Goal: Information Seeking & Learning: Learn about a topic

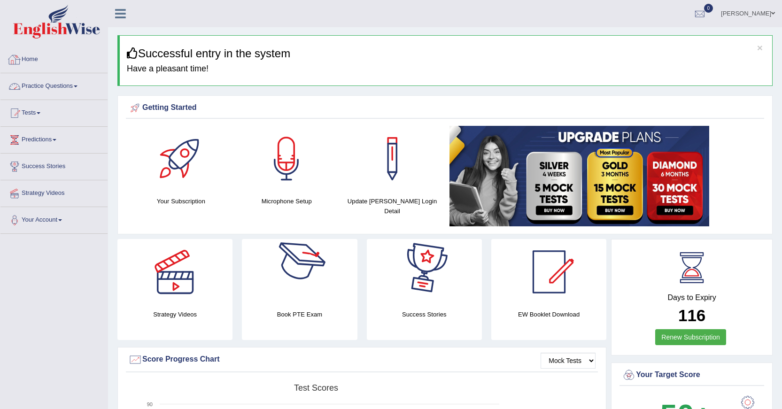
click at [68, 80] on link "Practice Questions" at bounding box center [53, 84] width 107 height 23
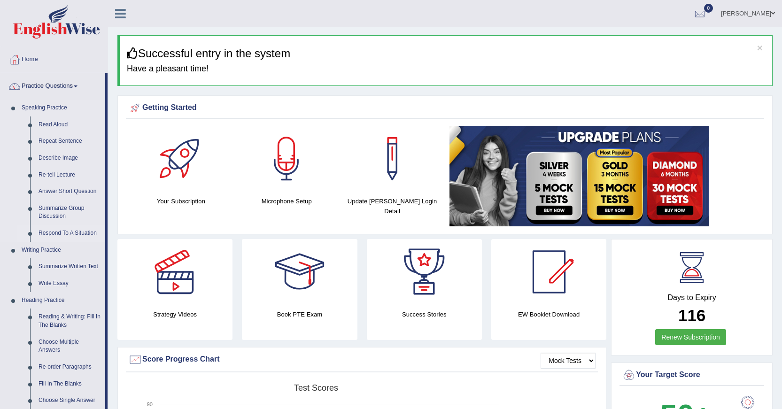
click at [57, 230] on link "Respond To A Situation" at bounding box center [69, 233] width 71 height 17
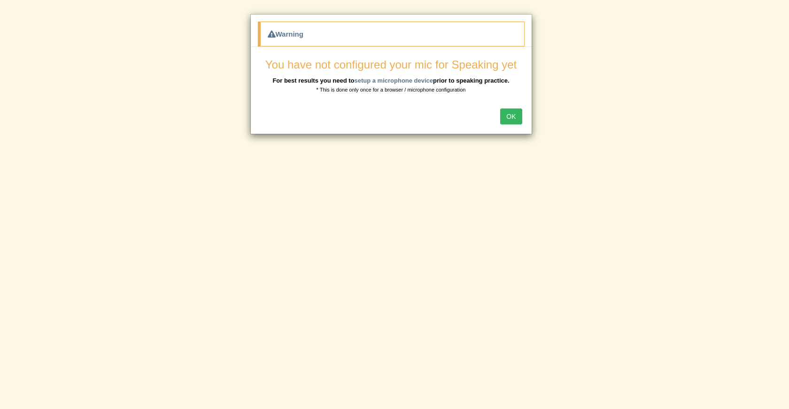
click at [517, 117] on button "OK" at bounding box center [511, 117] width 22 height 16
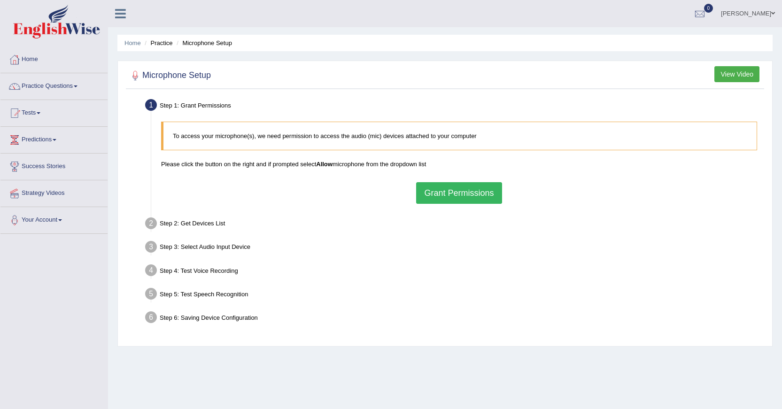
click at [429, 186] on button "Grant Permissions" at bounding box center [458, 193] width 85 height 22
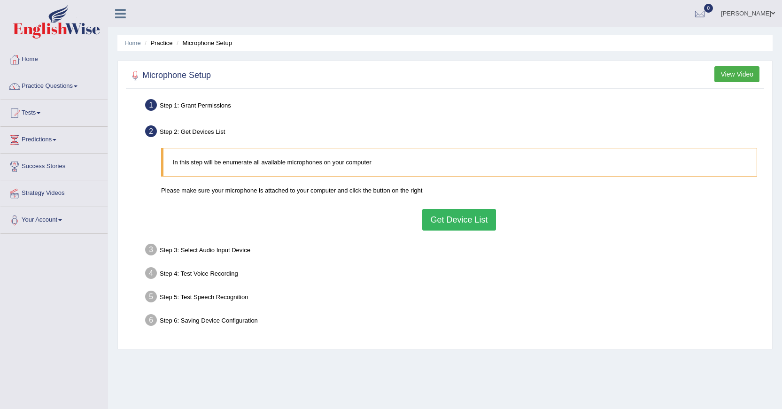
click at [462, 219] on button "Get Device List" at bounding box center [458, 220] width 73 height 22
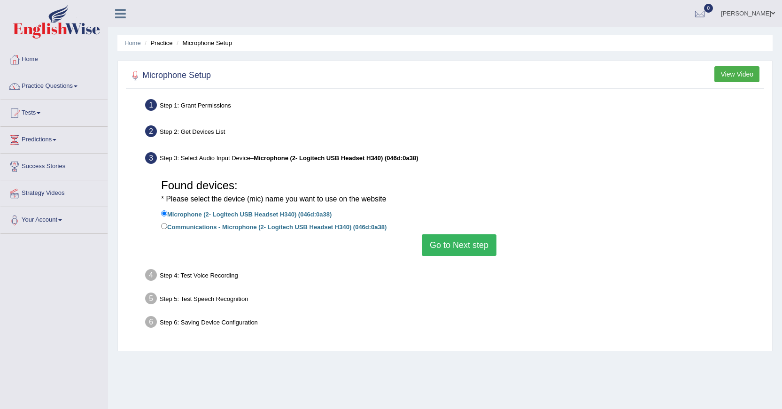
click at [428, 243] on button "Go to Next step" at bounding box center [459, 245] width 75 height 22
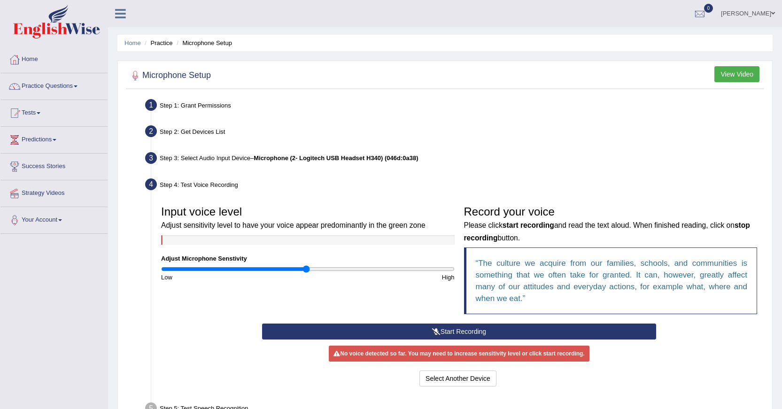
scroll to position [84, 0]
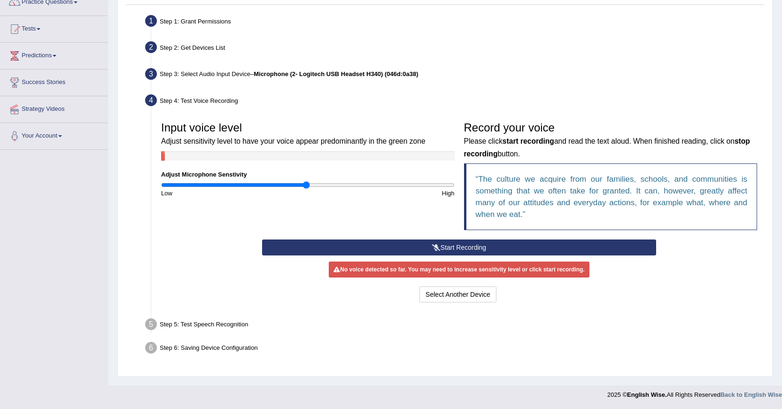
click at [364, 244] on button "Start Recording" at bounding box center [459, 248] width 394 height 16
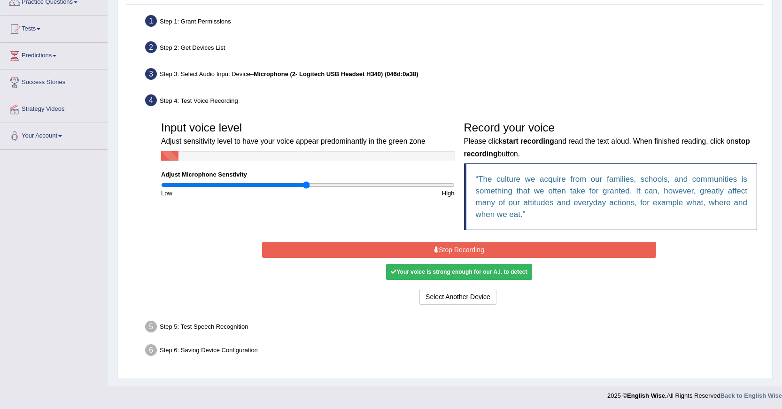
click at [316, 250] on button "Stop Recording" at bounding box center [459, 250] width 394 height 16
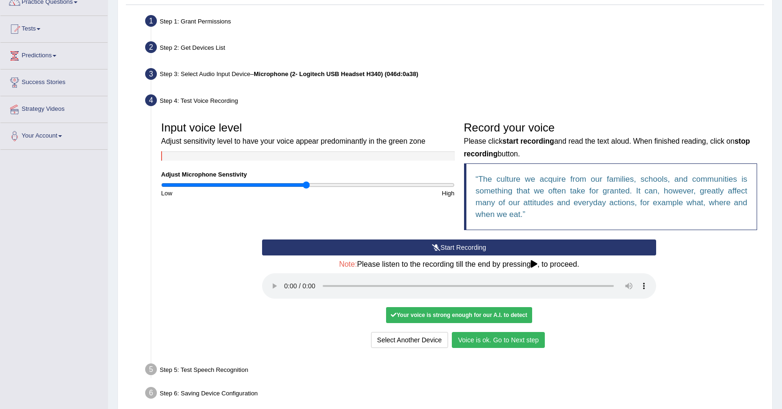
click at [491, 340] on button "Voice is ok. Go to Next step" at bounding box center [498, 340] width 93 height 16
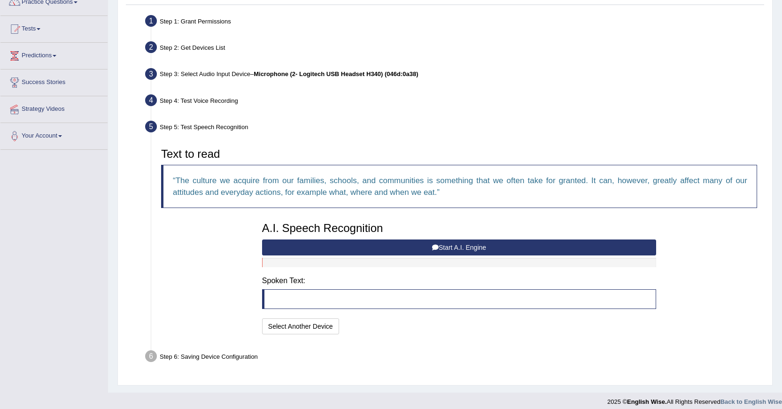
click at [301, 248] on button "Start A.I. Engine" at bounding box center [459, 248] width 394 height 16
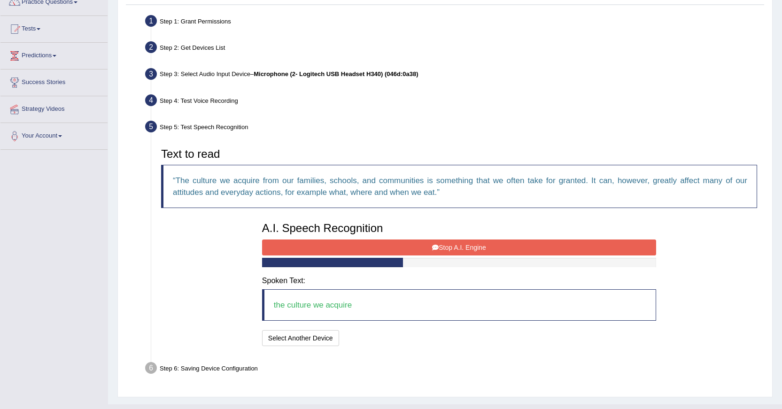
click at [301, 248] on button "Stop A.I. Engine" at bounding box center [459, 248] width 394 height 16
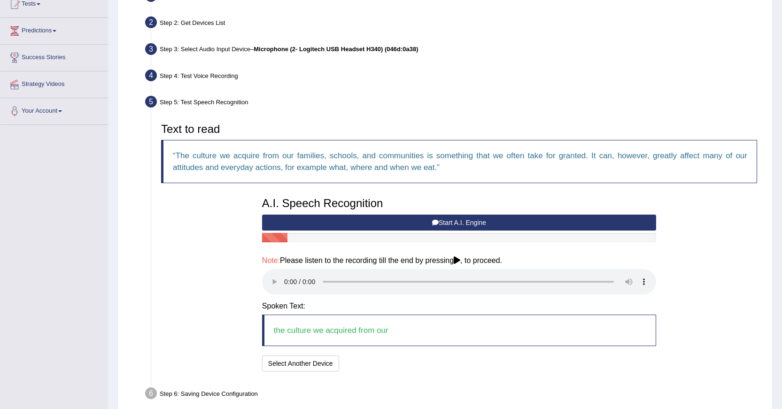
scroll to position [148, 0]
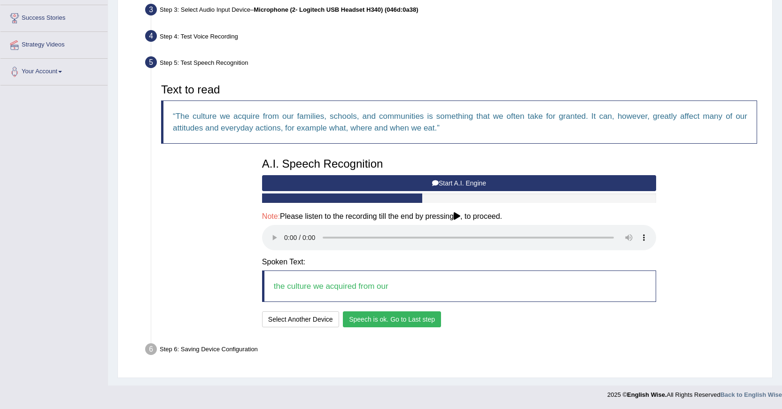
click at [387, 323] on button "Speech is ok. Go to Last step" at bounding box center [392, 319] width 98 height 16
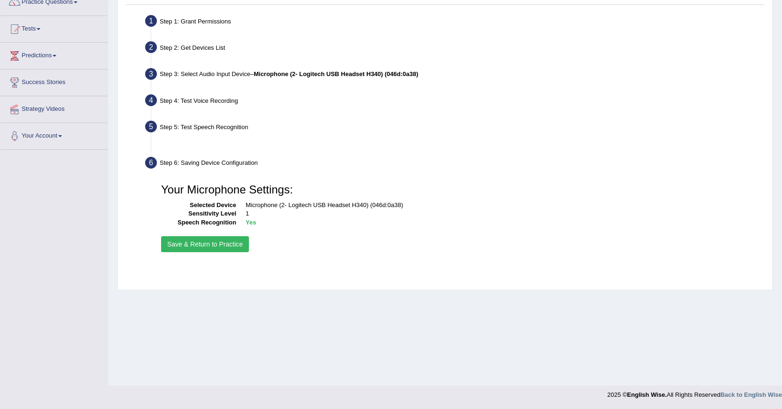
scroll to position [84, 0]
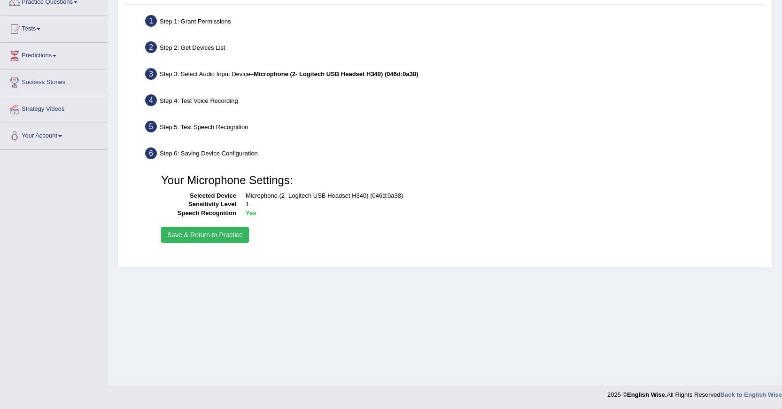
click at [199, 235] on button "Save & Return to Practice" at bounding box center [205, 235] width 88 height 16
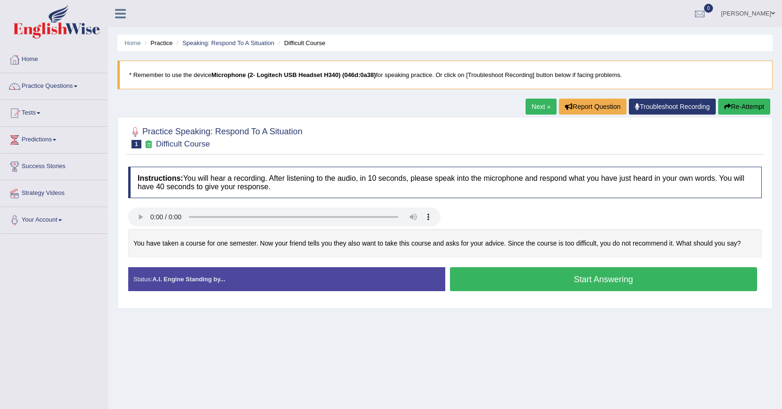
click at [650, 279] on button "Start Answering" at bounding box center [604, 279] width 308 height 24
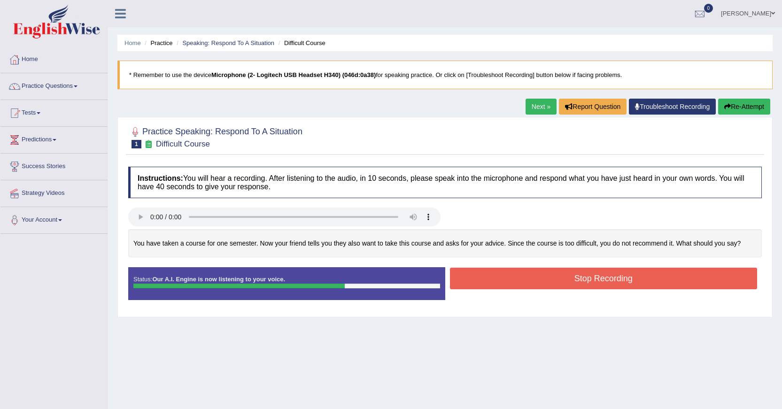
click at [650, 279] on button "Stop Recording" at bounding box center [604, 279] width 308 height 22
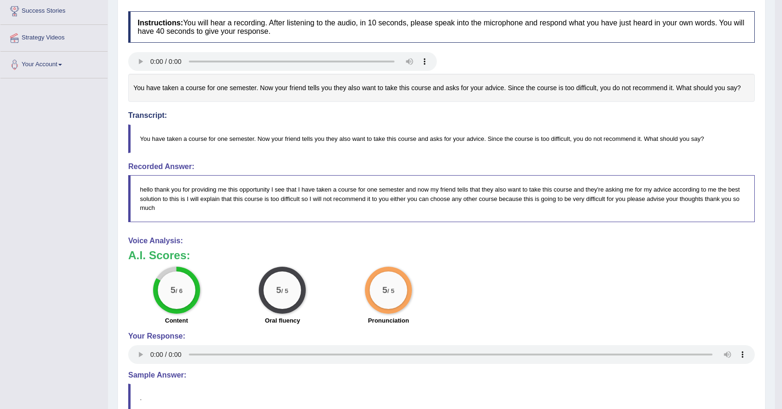
scroll to position [62, 0]
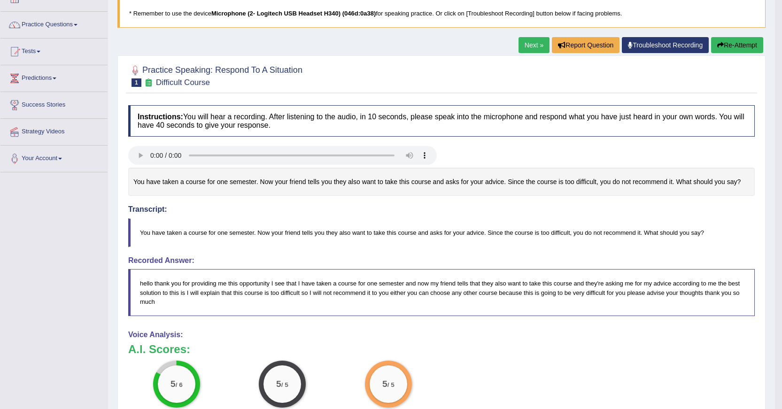
click at [534, 48] on link "Next »" at bounding box center [534, 45] width 31 height 16
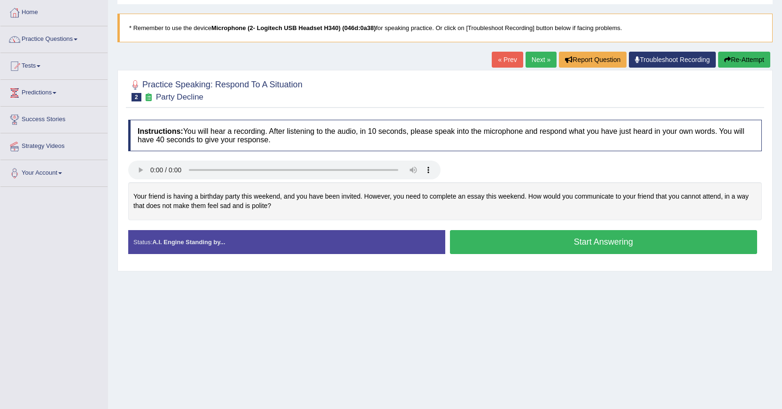
click at [506, 240] on button "Start Answering" at bounding box center [604, 242] width 308 height 24
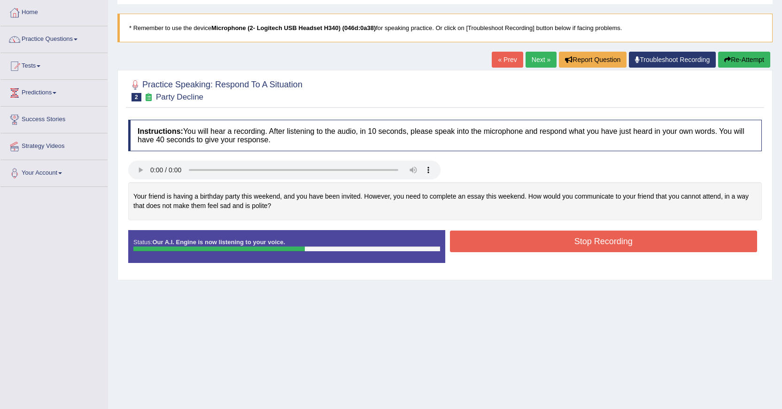
click at [552, 248] on button "Stop Recording" at bounding box center [604, 242] width 308 height 22
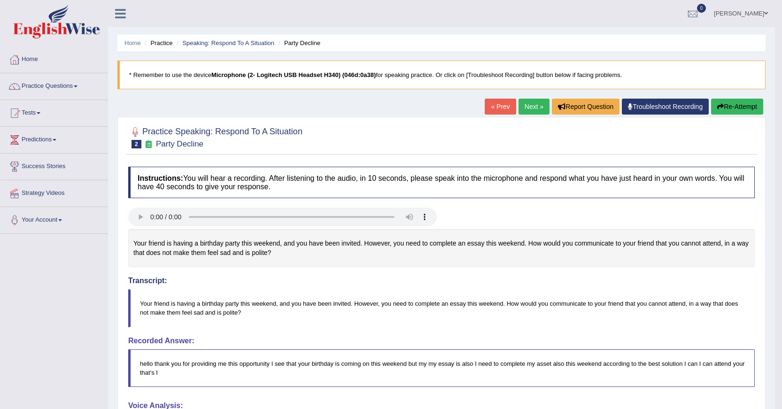
click at [716, 111] on button "Re-Attempt" at bounding box center [737, 107] width 52 height 16
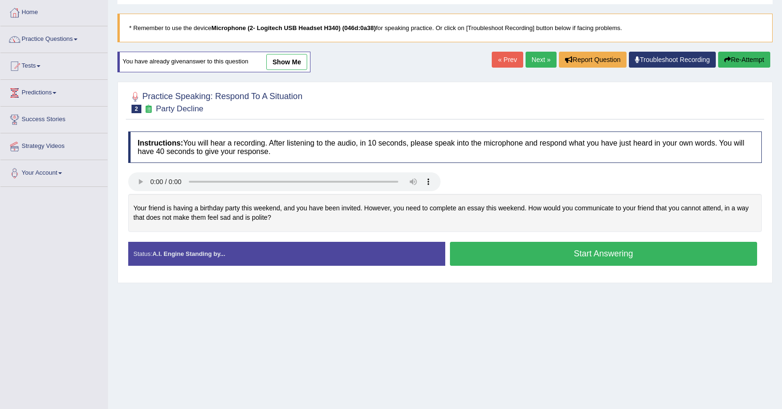
scroll to position [84, 0]
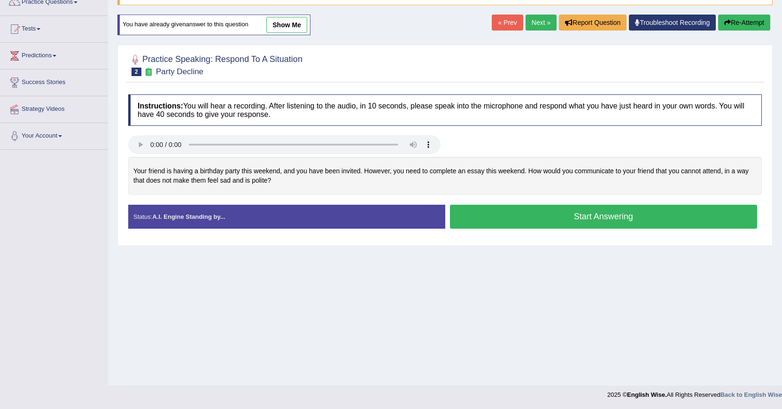
click at [520, 215] on button "Start Answering" at bounding box center [604, 217] width 308 height 24
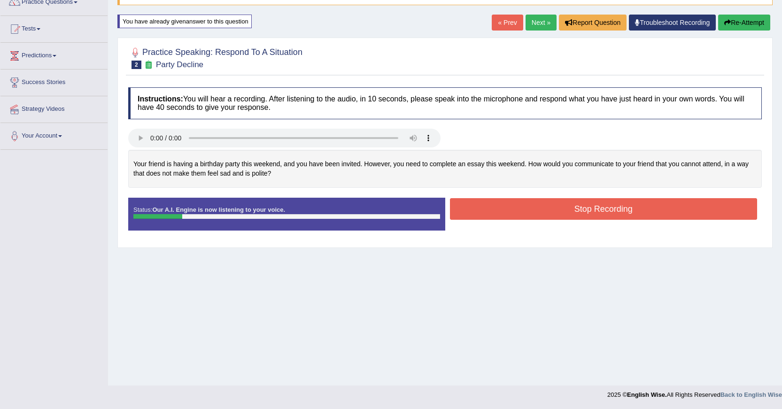
click at [722, 24] on button "Re-Attempt" at bounding box center [744, 23] width 52 height 16
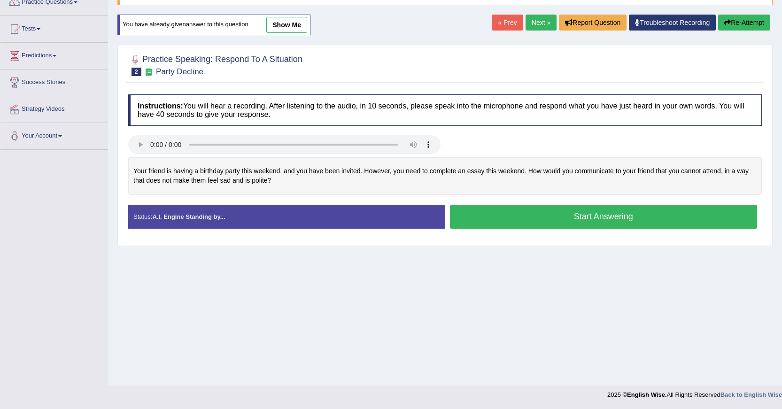
click at [727, 28] on button "Re-Attempt" at bounding box center [744, 23] width 52 height 16
click at [592, 214] on button "Start Answering" at bounding box center [604, 217] width 308 height 24
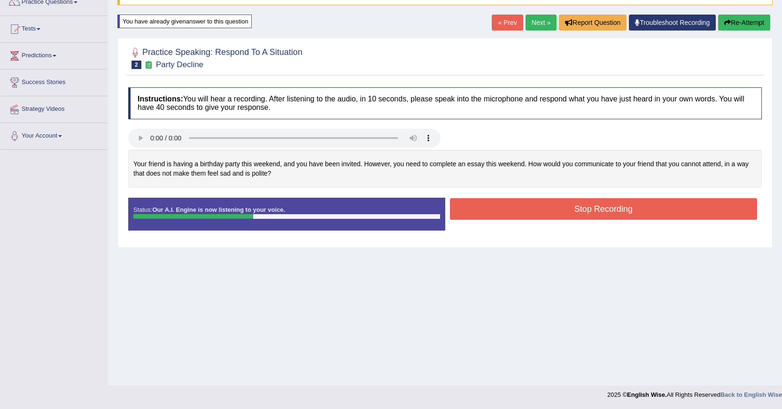
click at [730, 22] on button "Re-Attempt" at bounding box center [744, 23] width 52 height 16
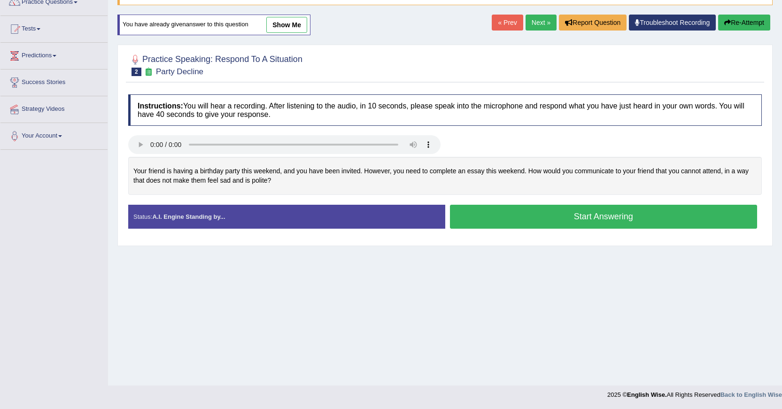
scroll to position [84, 0]
click at [728, 24] on icon "button" at bounding box center [727, 22] width 7 height 7
click at [577, 221] on button "Start Answering" at bounding box center [604, 217] width 308 height 24
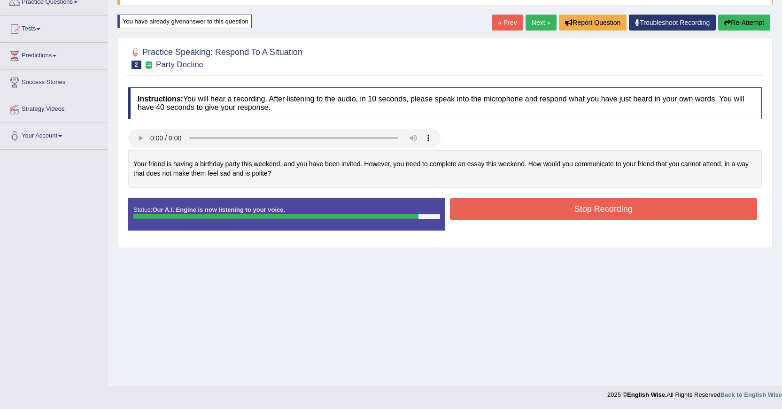
click at [589, 210] on button "Stop Recording" at bounding box center [604, 209] width 308 height 22
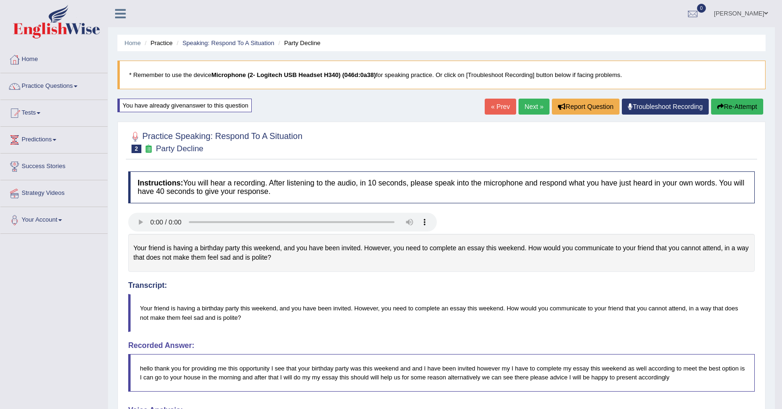
click at [717, 107] on icon "button" at bounding box center [720, 106] width 7 height 7
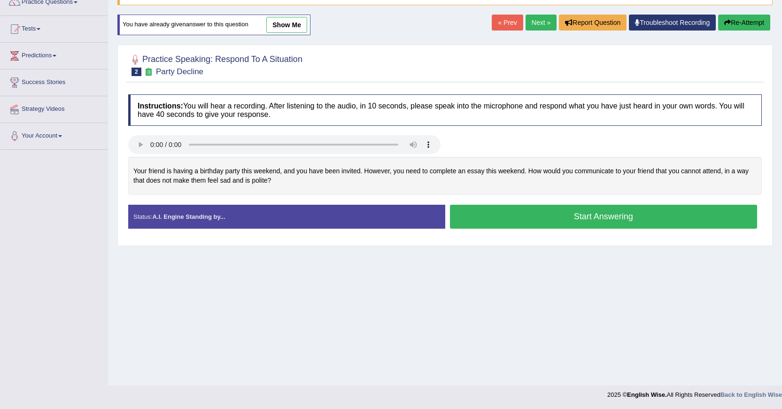
click at [613, 221] on button "Start Answering" at bounding box center [604, 217] width 308 height 24
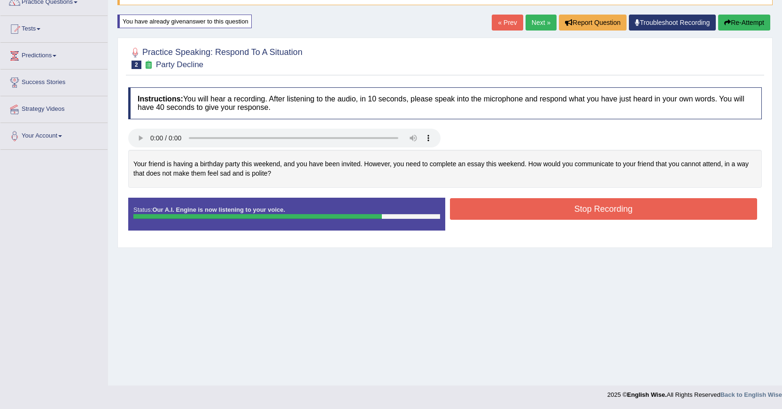
click at [636, 214] on button "Stop Recording" at bounding box center [604, 209] width 308 height 22
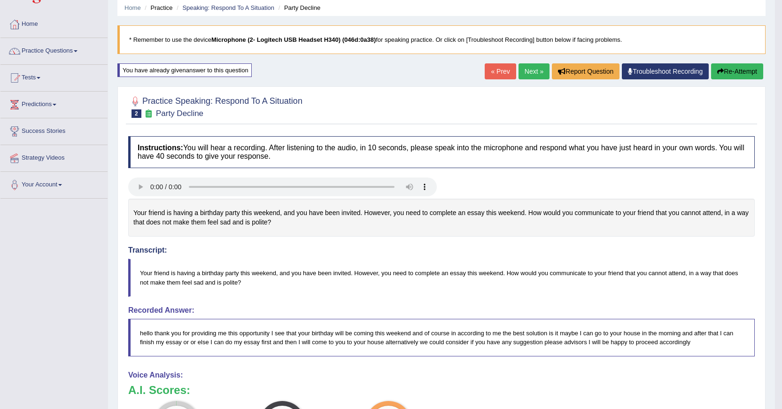
scroll to position [82, 0]
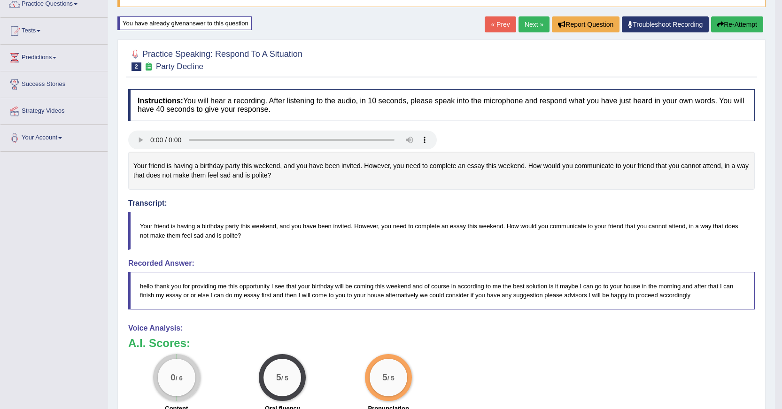
click at [721, 28] on icon "button" at bounding box center [720, 24] width 7 height 7
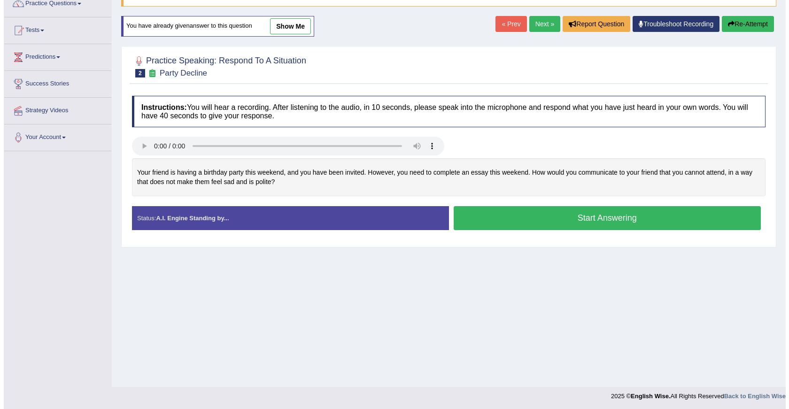
scroll to position [84, 0]
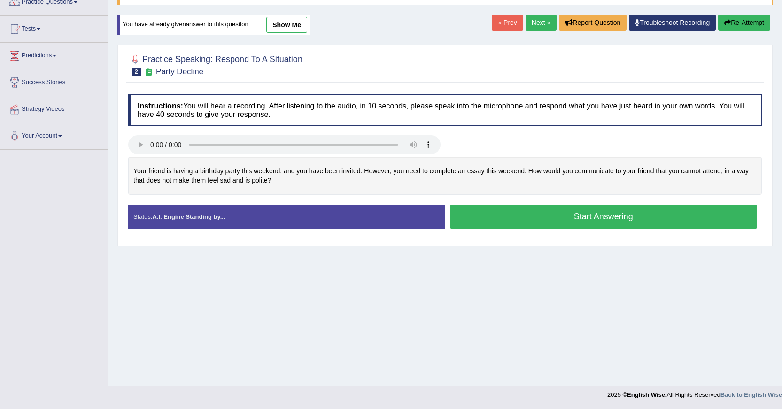
click at [511, 217] on button "Start Answering" at bounding box center [604, 217] width 308 height 24
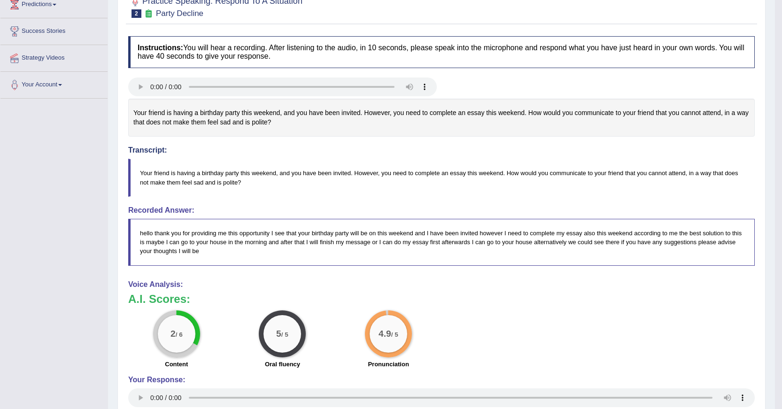
scroll to position [85, 0]
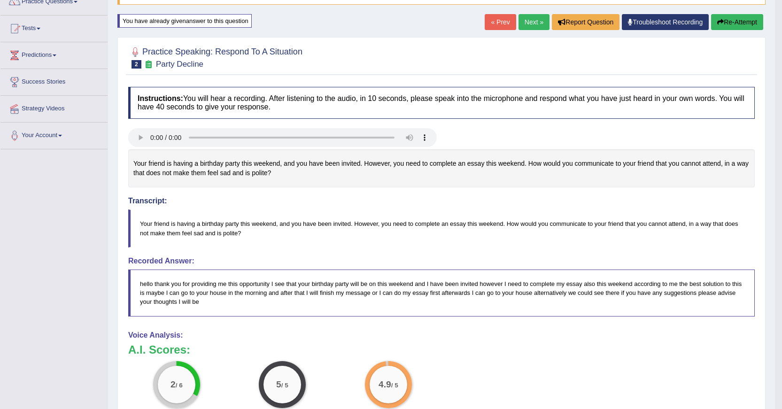
click at [721, 18] on button "Re-Attempt" at bounding box center [737, 22] width 52 height 16
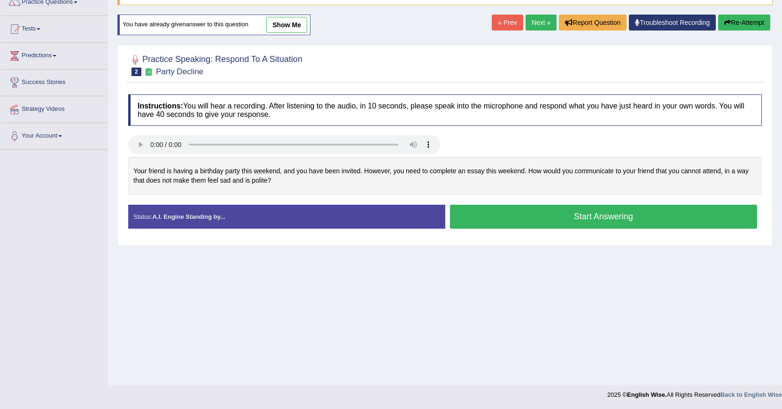
click at [510, 214] on button "Start Answering" at bounding box center [604, 217] width 308 height 24
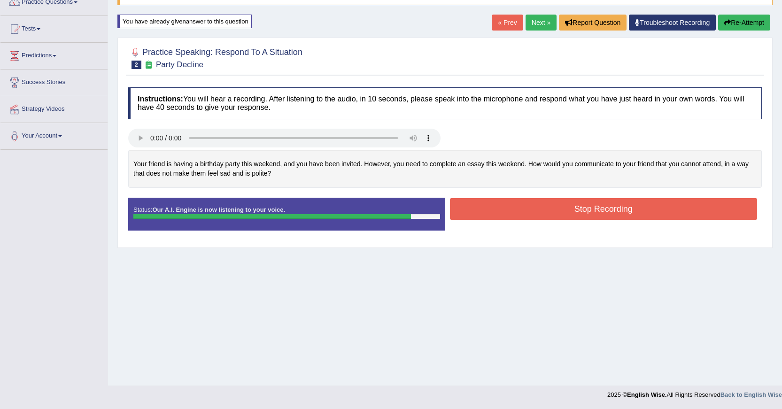
click at [562, 216] on button "Stop Recording" at bounding box center [604, 209] width 308 height 22
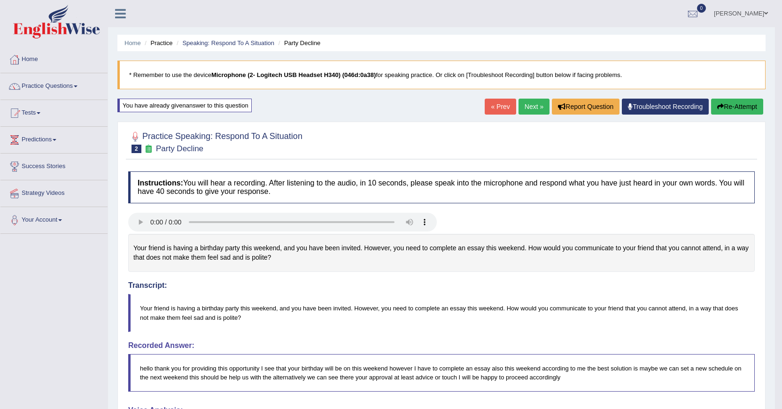
click at [740, 109] on button "Re-Attempt" at bounding box center [737, 107] width 52 height 16
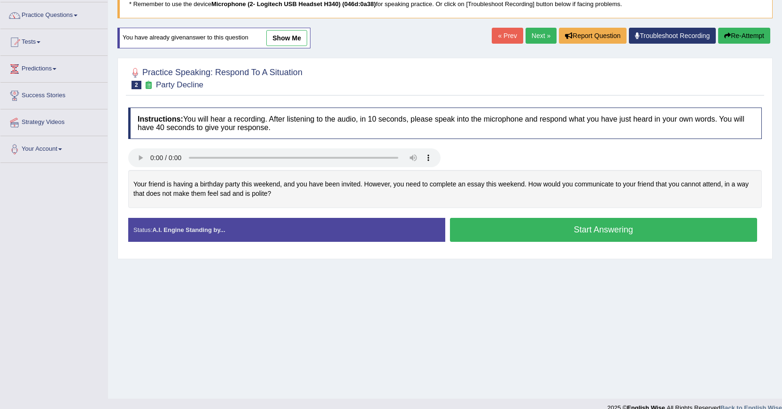
scroll to position [84, 0]
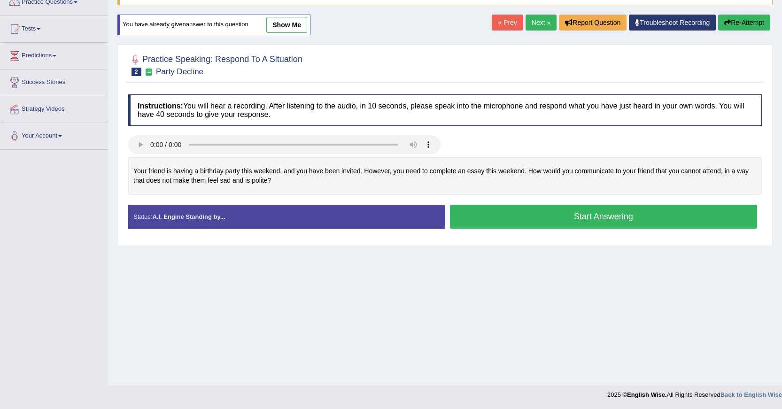
click at [301, 30] on link "show me" at bounding box center [286, 25] width 41 height 16
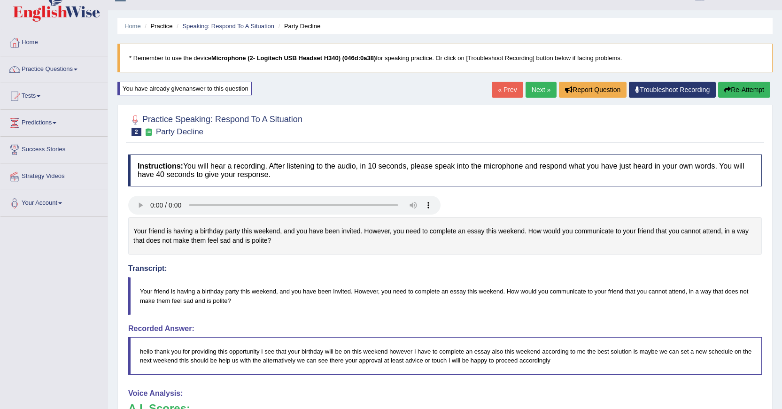
scroll to position [0, 0]
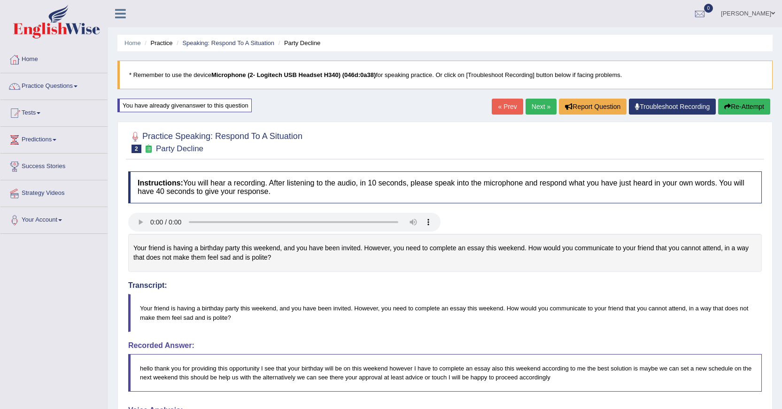
click at [735, 106] on button "Re-Attempt" at bounding box center [744, 107] width 52 height 16
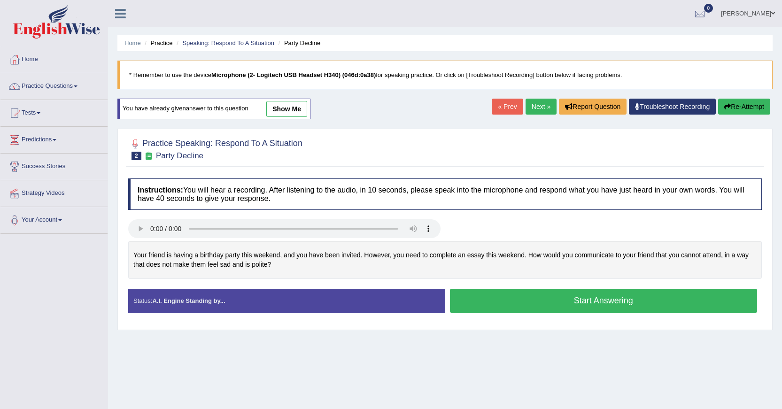
click at [573, 299] on button "Start Answering" at bounding box center [604, 301] width 308 height 24
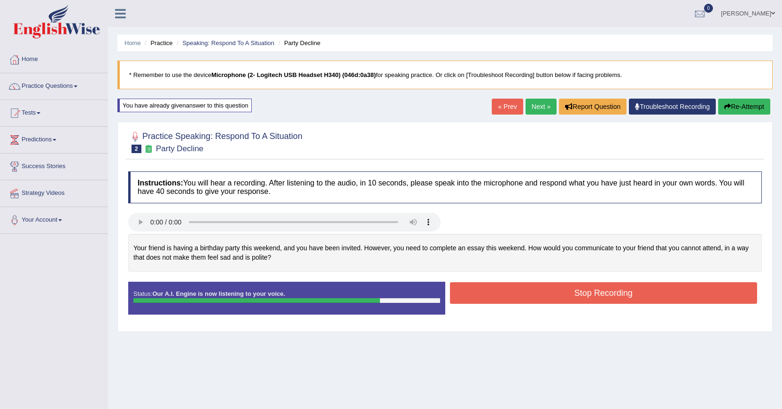
click at [613, 285] on button "Stop Recording" at bounding box center [604, 293] width 308 height 22
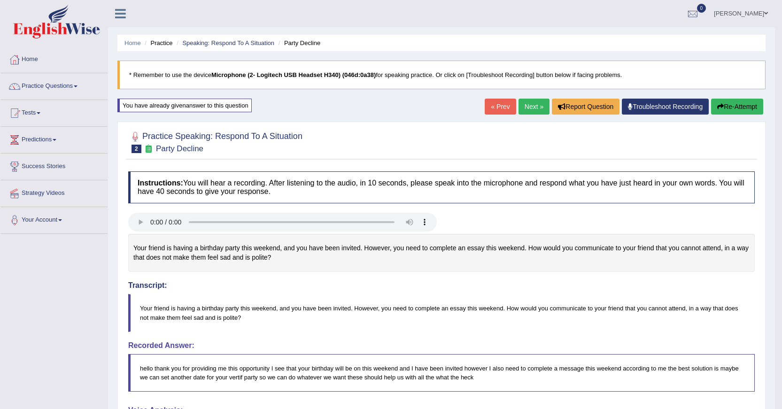
click at [496, 109] on link "« Prev" at bounding box center [500, 107] width 31 height 16
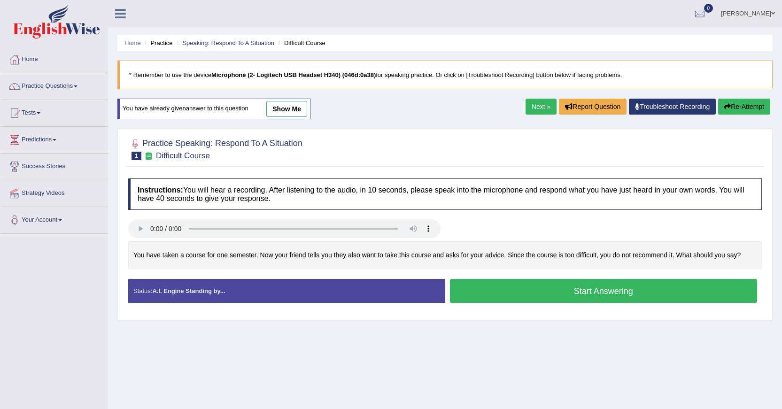
click at [286, 105] on link "show me" at bounding box center [286, 109] width 41 height 16
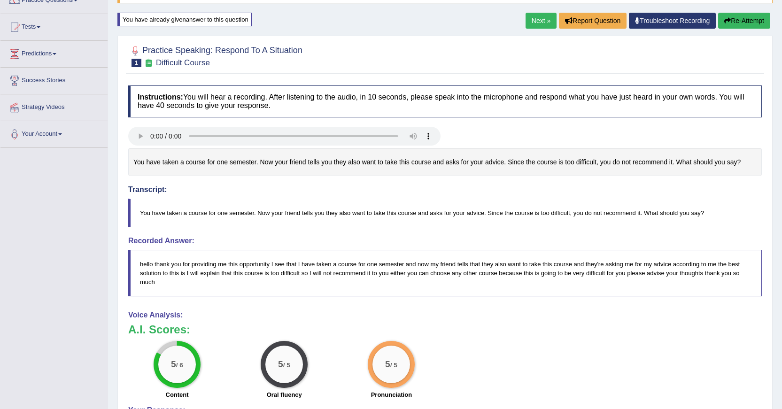
scroll to position [47, 0]
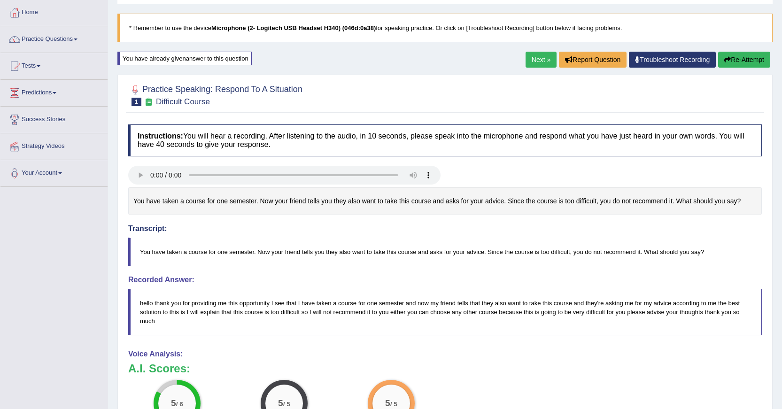
click at [727, 61] on icon "button" at bounding box center [727, 59] width 7 height 7
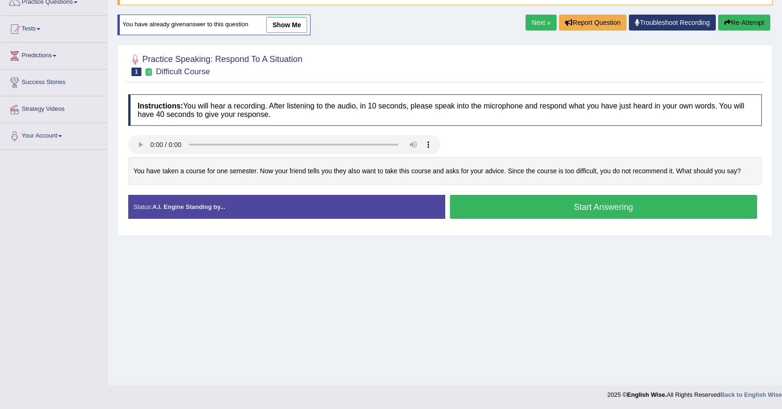
click at [526, 23] on link "Next »" at bounding box center [541, 23] width 31 height 16
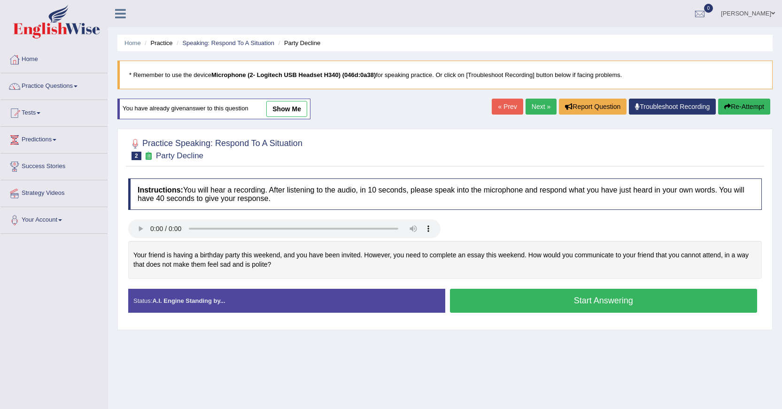
click at [494, 107] on link "« Prev" at bounding box center [507, 107] width 31 height 16
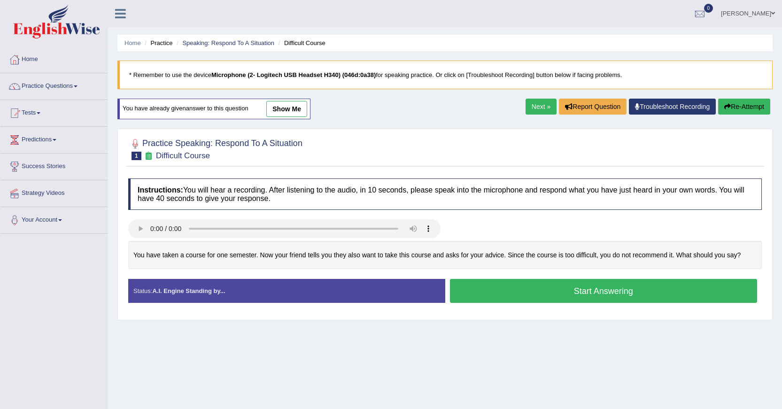
click at [301, 106] on link "show me" at bounding box center [286, 109] width 41 height 16
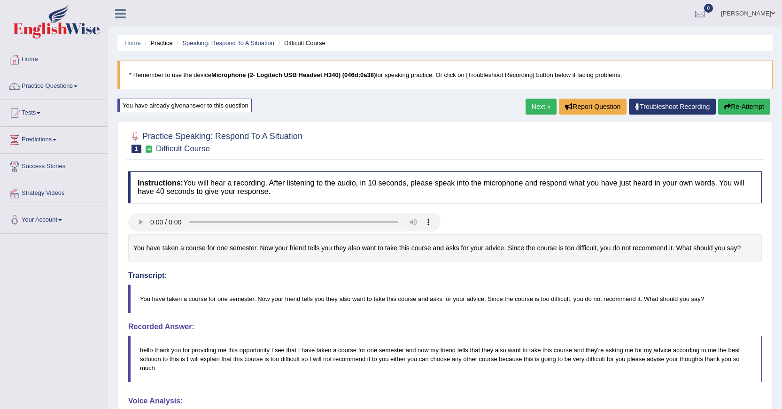
click at [526, 108] on link "Next »" at bounding box center [541, 107] width 31 height 16
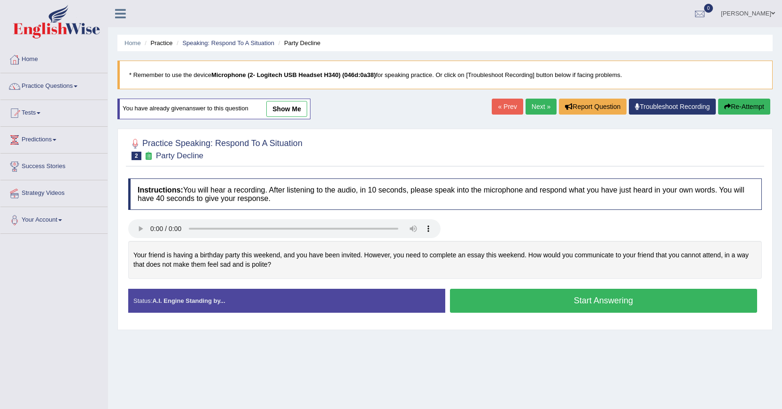
click at [728, 110] on icon "button" at bounding box center [727, 106] width 7 height 7
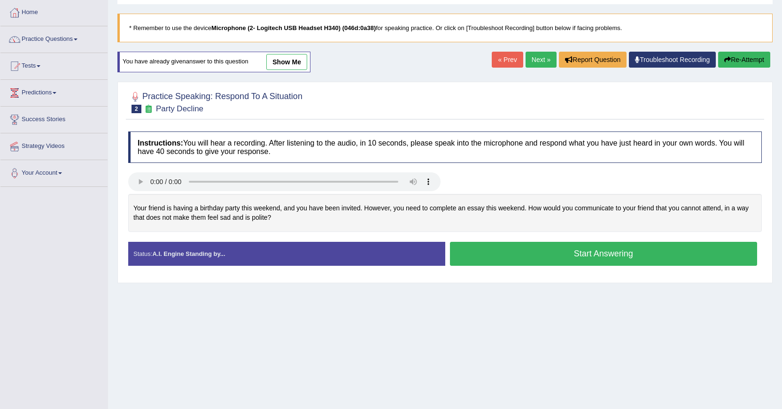
click at [593, 246] on button "Start Answering" at bounding box center [604, 254] width 308 height 24
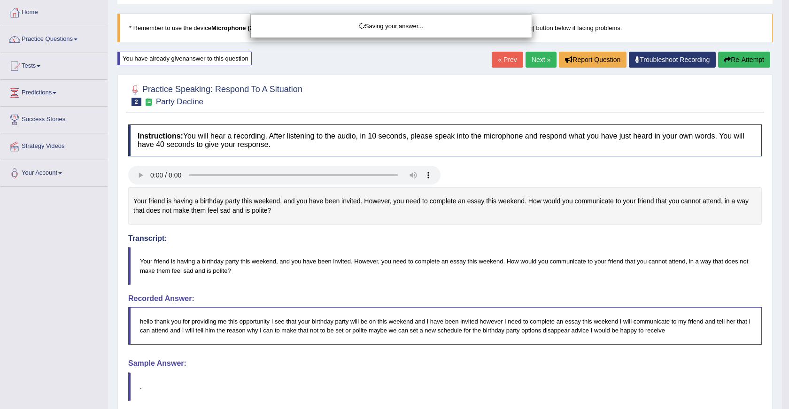
click at [612, 255] on div "Saving your answer..." at bounding box center [394, 204] width 789 height 409
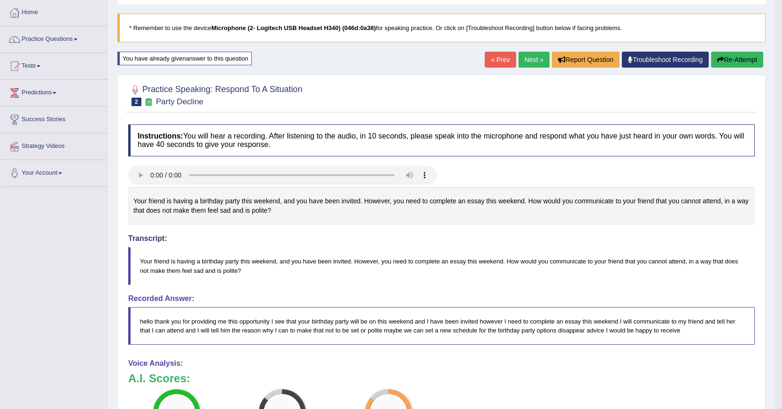
click at [730, 53] on button "Re-Attempt" at bounding box center [737, 60] width 52 height 16
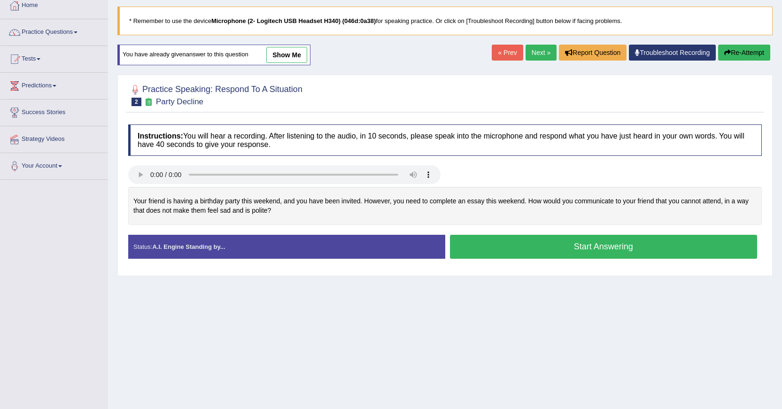
scroll to position [37, 0]
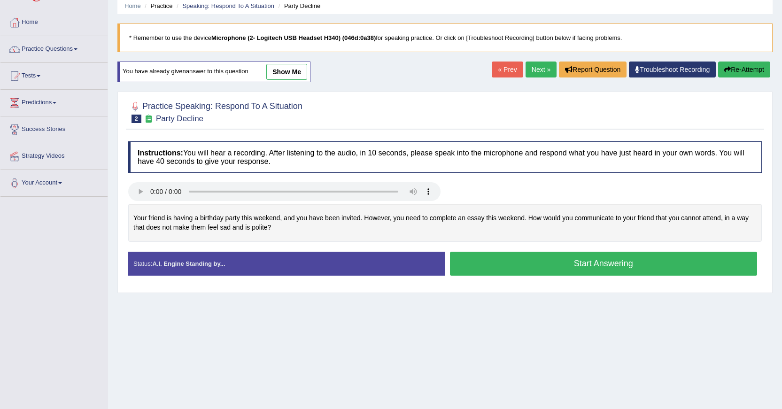
click at [629, 266] on button "Start Answering" at bounding box center [604, 264] width 308 height 24
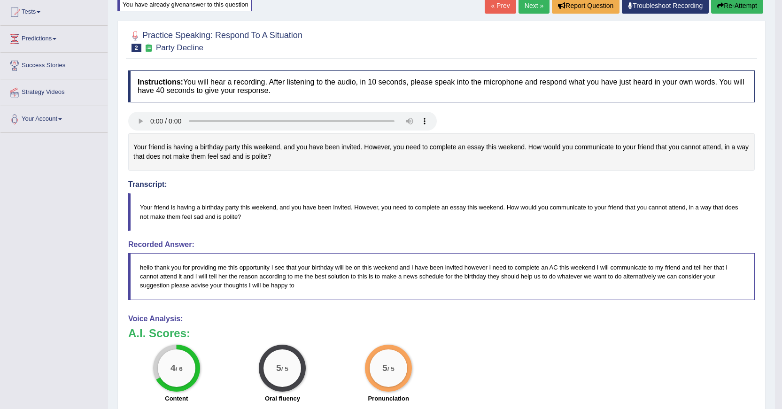
scroll to position [84, 0]
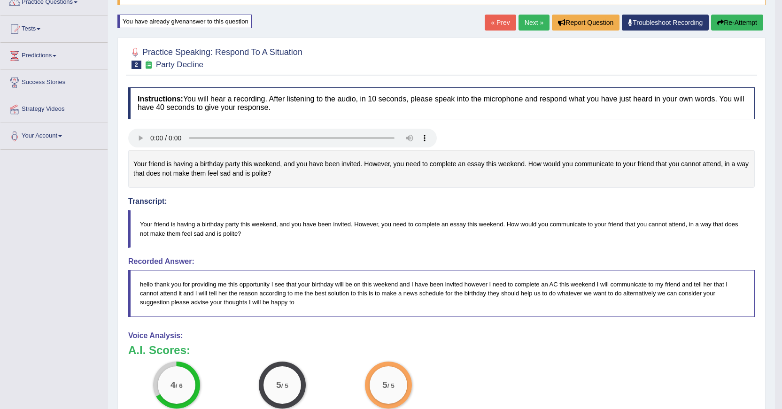
click at [730, 25] on button "Re-Attempt" at bounding box center [737, 23] width 52 height 16
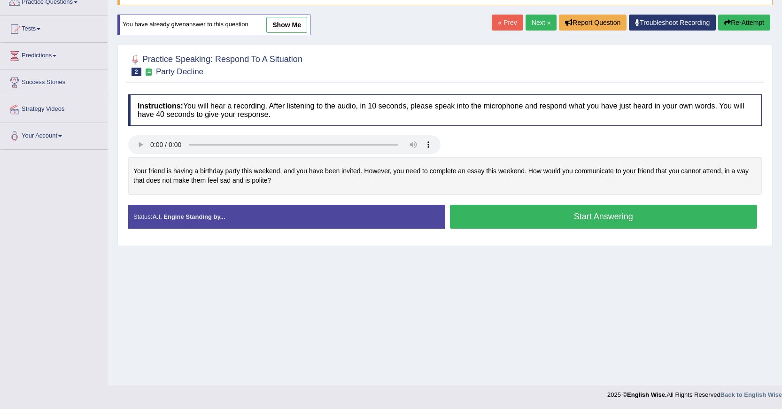
scroll to position [84, 0]
click at [655, 220] on button "Start Answering" at bounding box center [604, 217] width 308 height 24
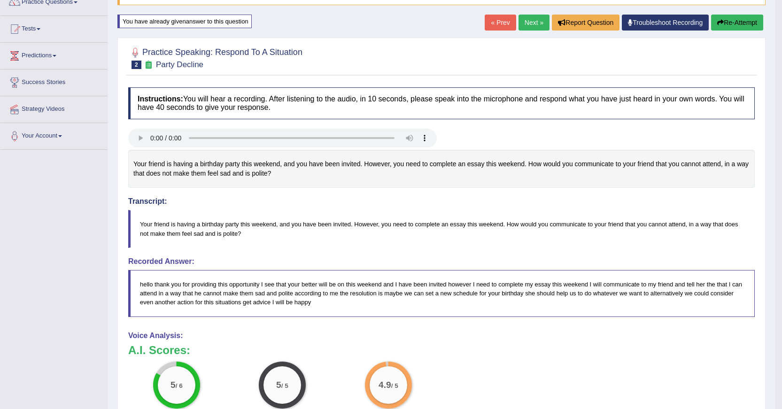
click at [529, 25] on link "Next »" at bounding box center [534, 23] width 31 height 16
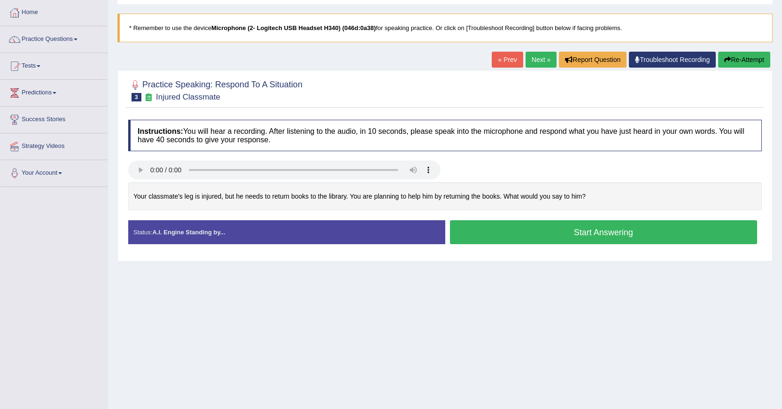
drag, startPoint x: 595, startPoint y: 207, endPoint x: 527, endPoint y: 240, distance: 75.4
